Goal: Transaction & Acquisition: Obtain resource

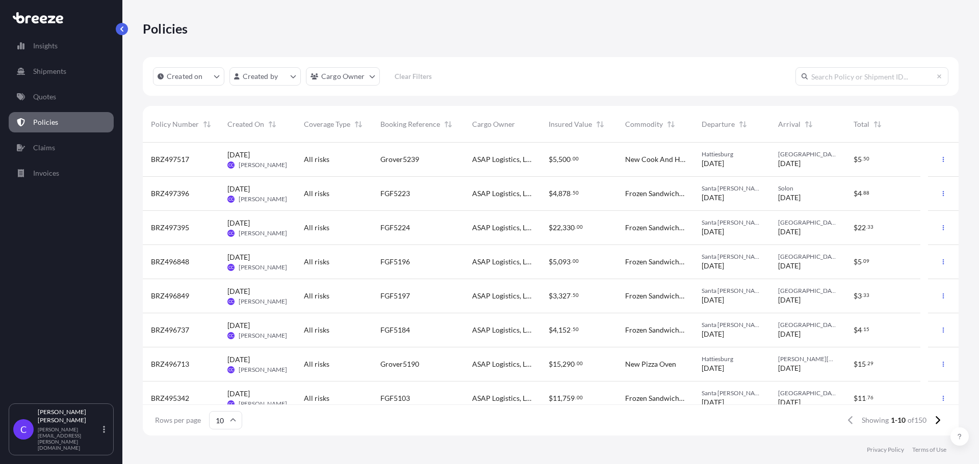
scroll to position [291, 808]
click at [56, 98] on p "Quotes" at bounding box center [44, 97] width 23 height 10
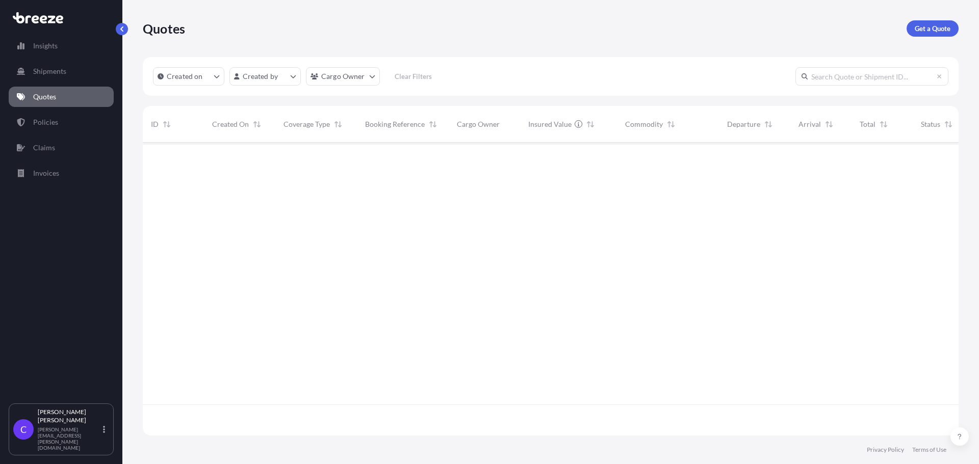
scroll to position [291, 808]
click at [936, 31] on p "Get a Quote" at bounding box center [932, 28] width 36 height 10
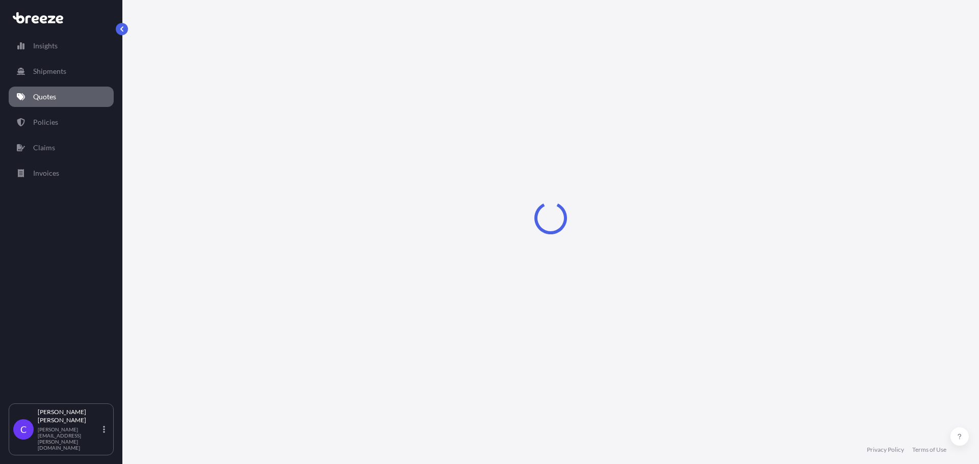
select select "Sea"
select select "1"
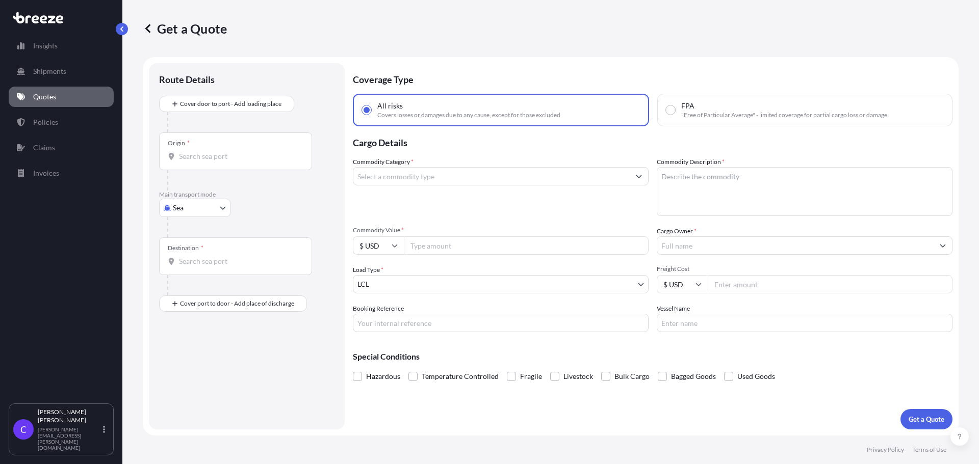
click at [223, 204] on body "Insights Shipments Quotes Policies Claims Invoices C [PERSON_NAME] [PERSON_NAME…" at bounding box center [489, 232] width 979 height 464
click at [204, 268] on div "Road" at bounding box center [194, 271] width 63 height 18
select select "Road"
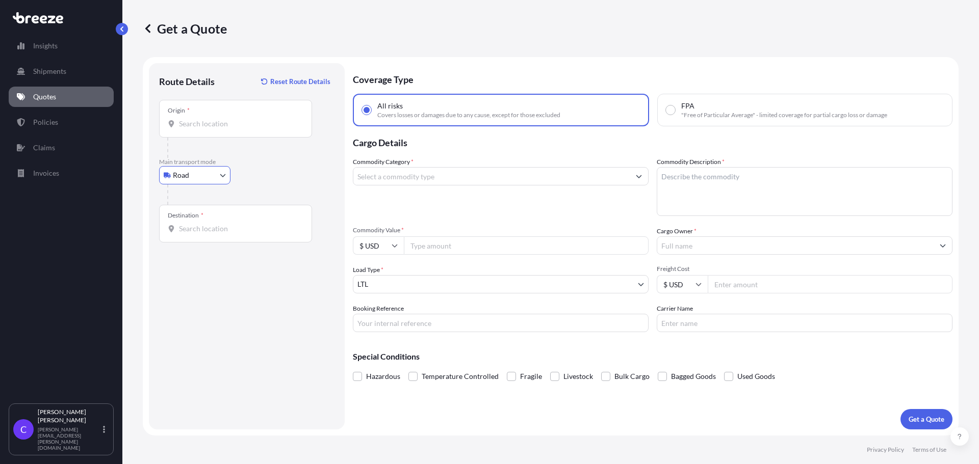
click at [233, 126] on input "Origin *" at bounding box center [239, 124] width 120 height 10
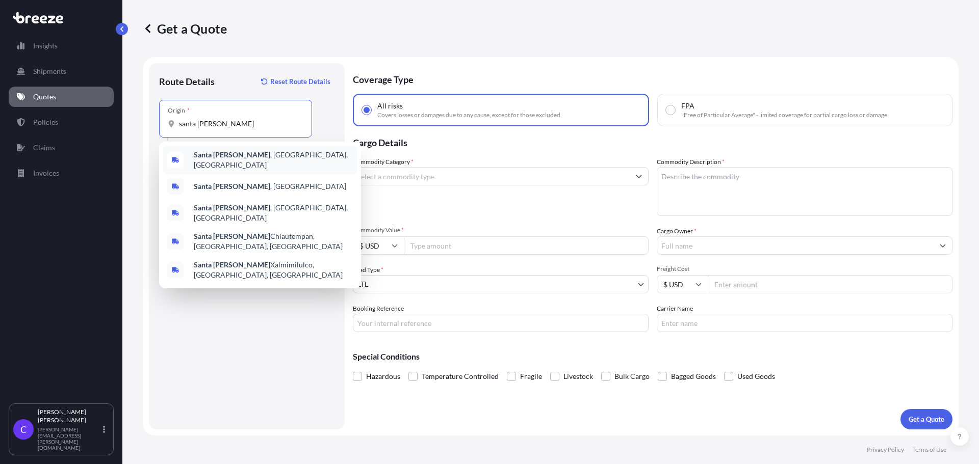
click at [227, 155] on span "[GEOGRAPHIC_DATA] , [GEOGRAPHIC_DATA], [GEOGRAPHIC_DATA]" at bounding box center [273, 160] width 159 height 20
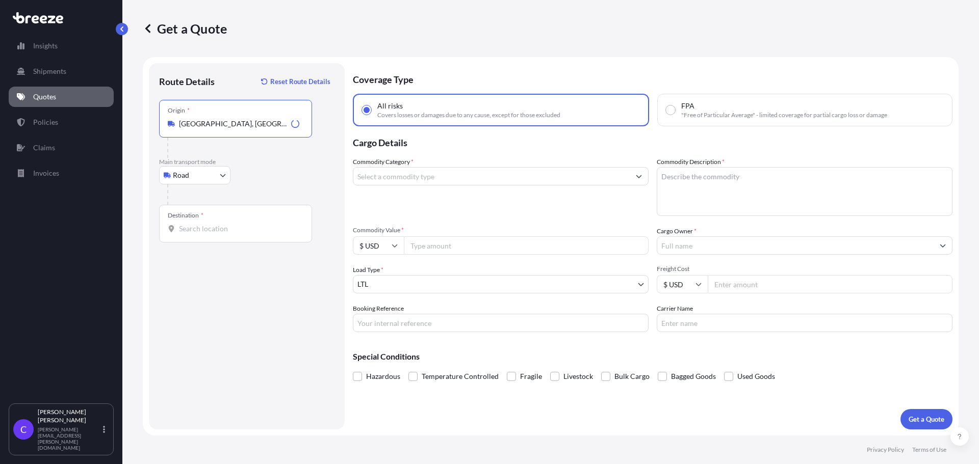
type input "[GEOGRAPHIC_DATA], [GEOGRAPHIC_DATA], [GEOGRAPHIC_DATA]"
click at [231, 226] on input "Destination *" at bounding box center [239, 229] width 120 height 10
type input "[US_STATE][GEOGRAPHIC_DATA], [GEOGRAPHIC_DATA], [GEOGRAPHIC_DATA], [GEOGRAPHIC_…"
click at [442, 177] on input "Commodity Category *" at bounding box center [491, 176] width 276 height 18
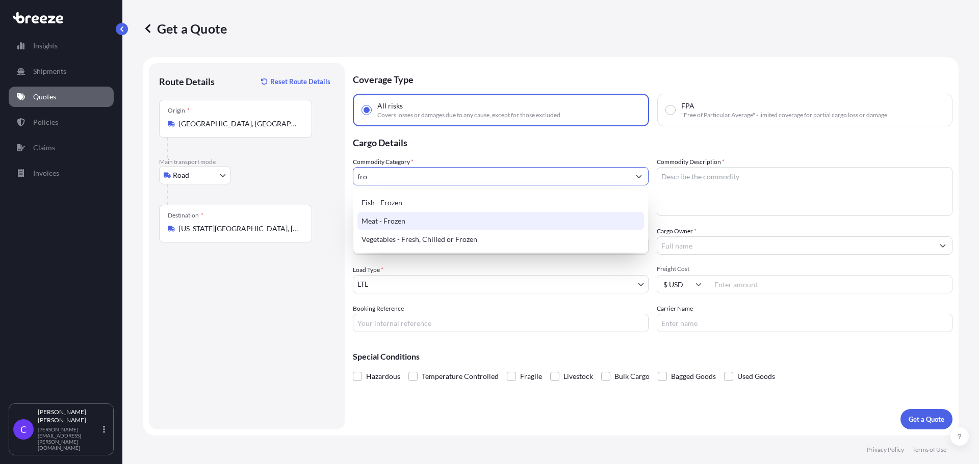
click at [400, 221] on div "Meat - Frozen" at bounding box center [500, 221] width 286 height 18
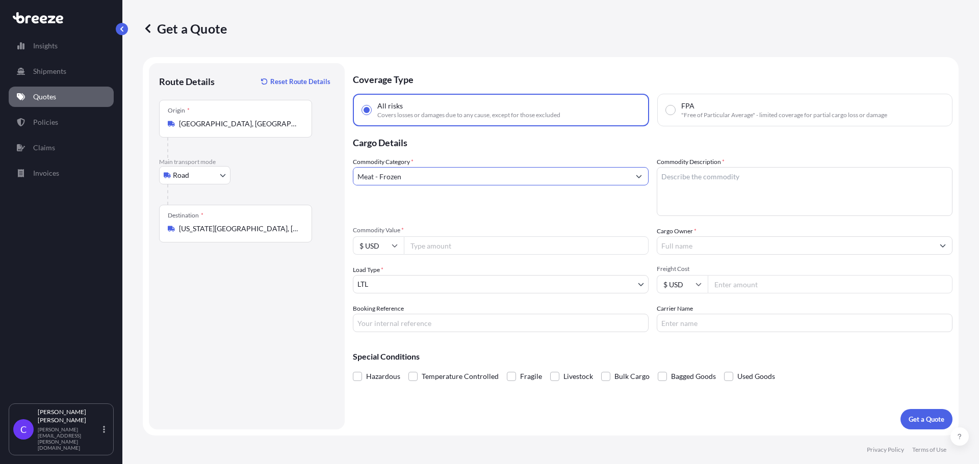
type input "Meat - Frozen"
click at [700, 181] on textarea "Commodity Description *" at bounding box center [804, 191] width 296 height 49
type textarea "frozen sandwiches"
type input "10275"
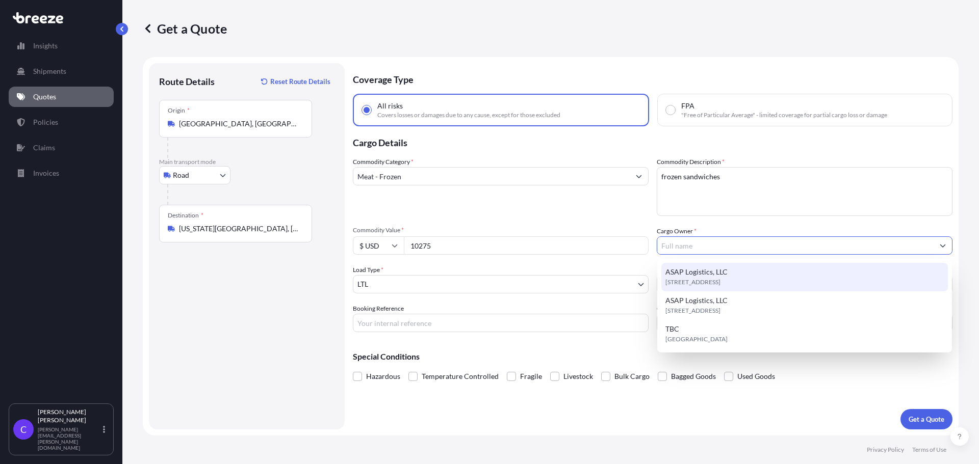
click at [720, 278] on span "[STREET_ADDRESS]" at bounding box center [692, 282] width 55 height 10
type input "ASAP Logistics, LLC"
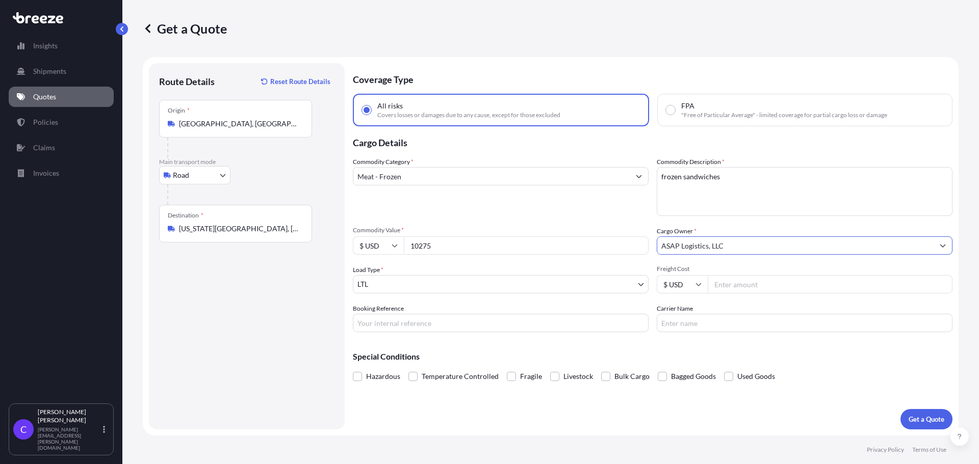
click at [741, 284] on input "Freight Cost" at bounding box center [829, 284] width 245 height 18
type input "1275"
click at [504, 327] on input "Booking Reference" at bounding box center [501, 323] width 296 height 18
type input "FGF5244"
type input "FFE"
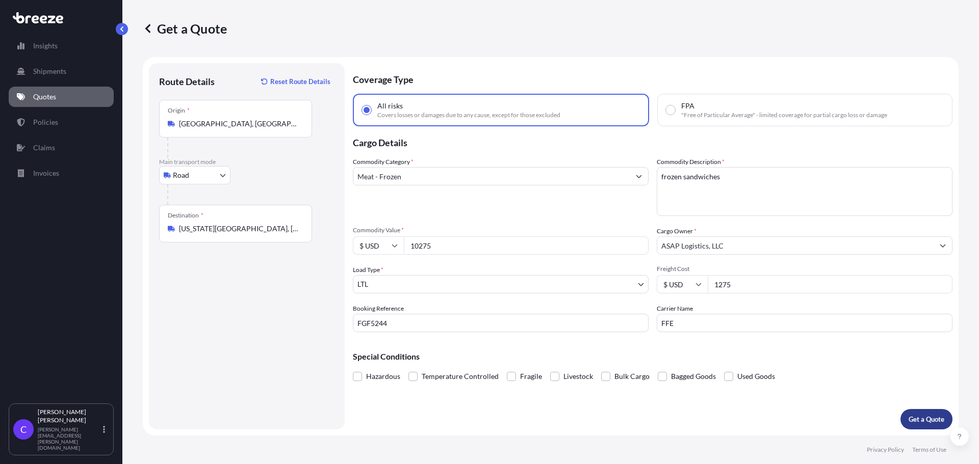
click at [920, 418] on p "Get a Quote" at bounding box center [926, 419] width 36 height 10
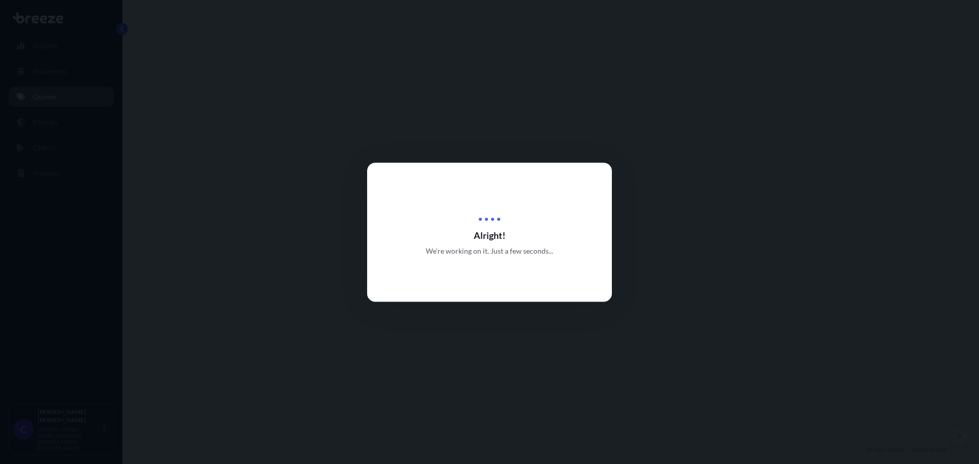
select select "Road"
select select "1"
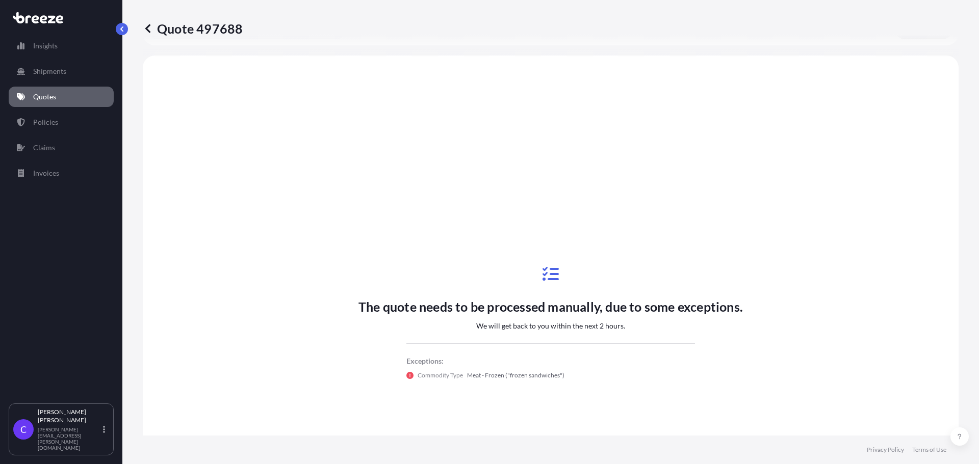
scroll to position [370, 0]
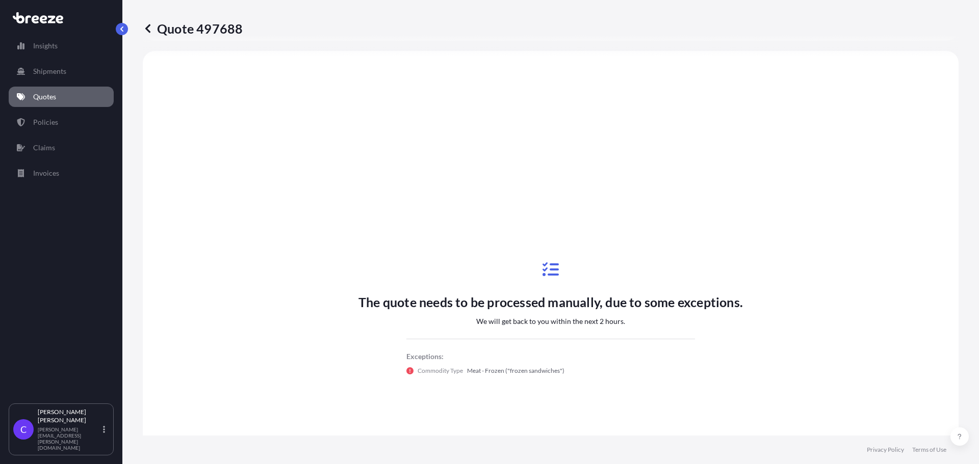
click at [148, 30] on icon at bounding box center [147, 28] width 5 height 9
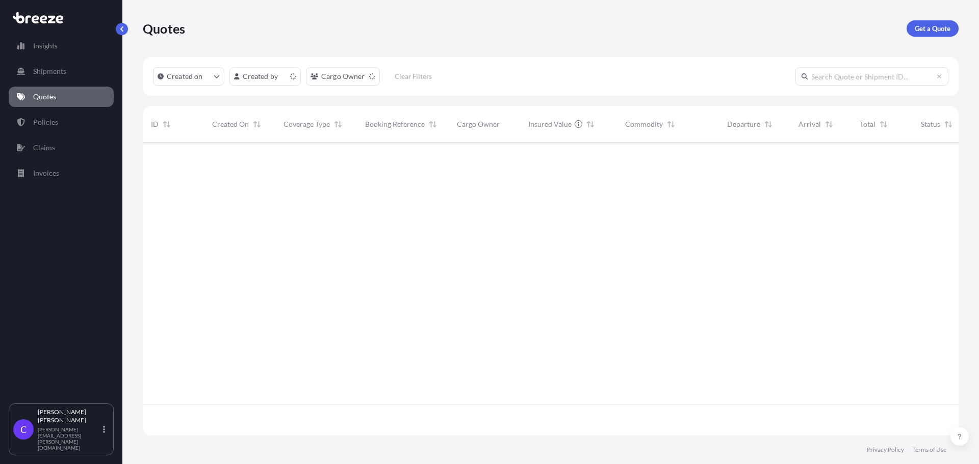
scroll to position [291, 808]
